Goal: Task Accomplishment & Management: Use online tool/utility

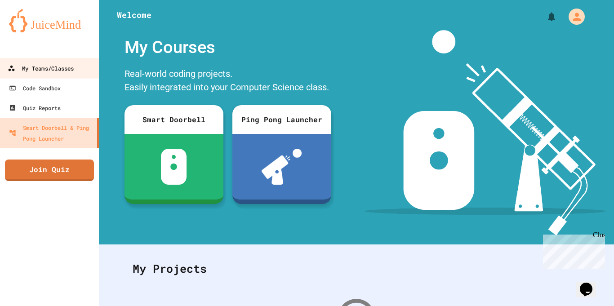
click at [42, 72] on div "My Teams/Classes" at bounding box center [41, 68] width 66 height 11
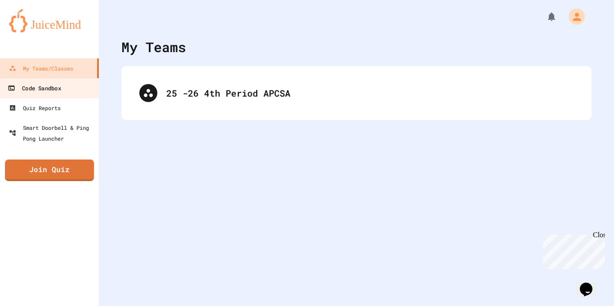
click at [58, 93] on div "Code Sandbox" at bounding box center [34, 88] width 53 height 11
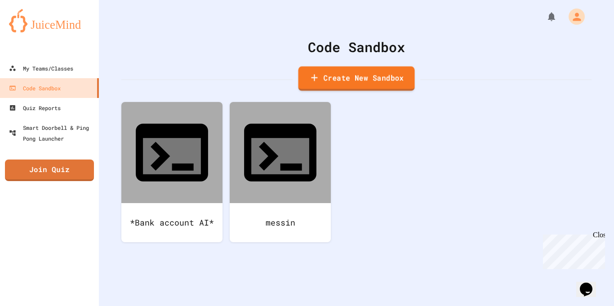
click at [326, 80] on link "Create New Sandbox" at bounding box center [357, 79] width 116 height 25
